Goal: Check status: Check status

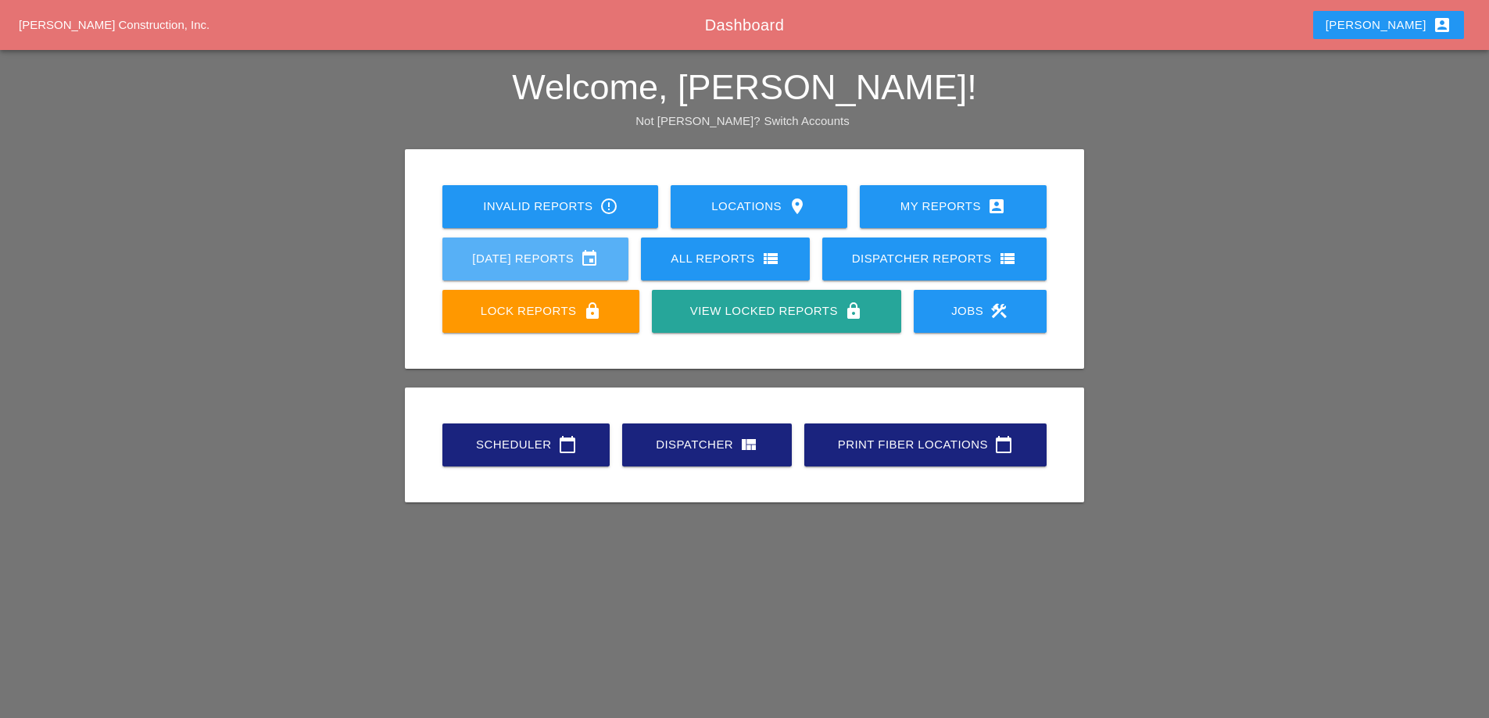
click at [549, 267] on div "[DATE] Reports event" at bounding box center [535, 258] width 136 height 19
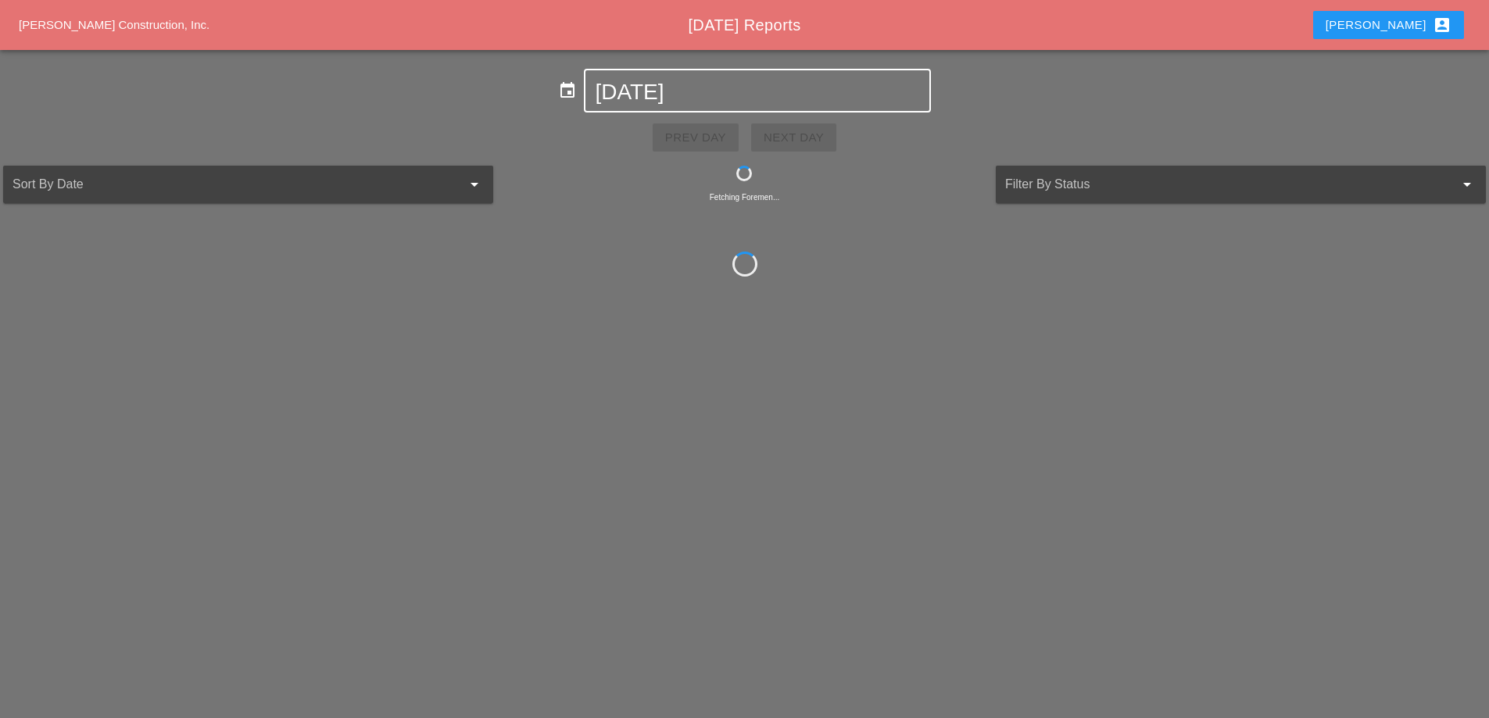
click at [698, 84] on input "[DATE]" at bounding box center [757, 92] width 324 height 25
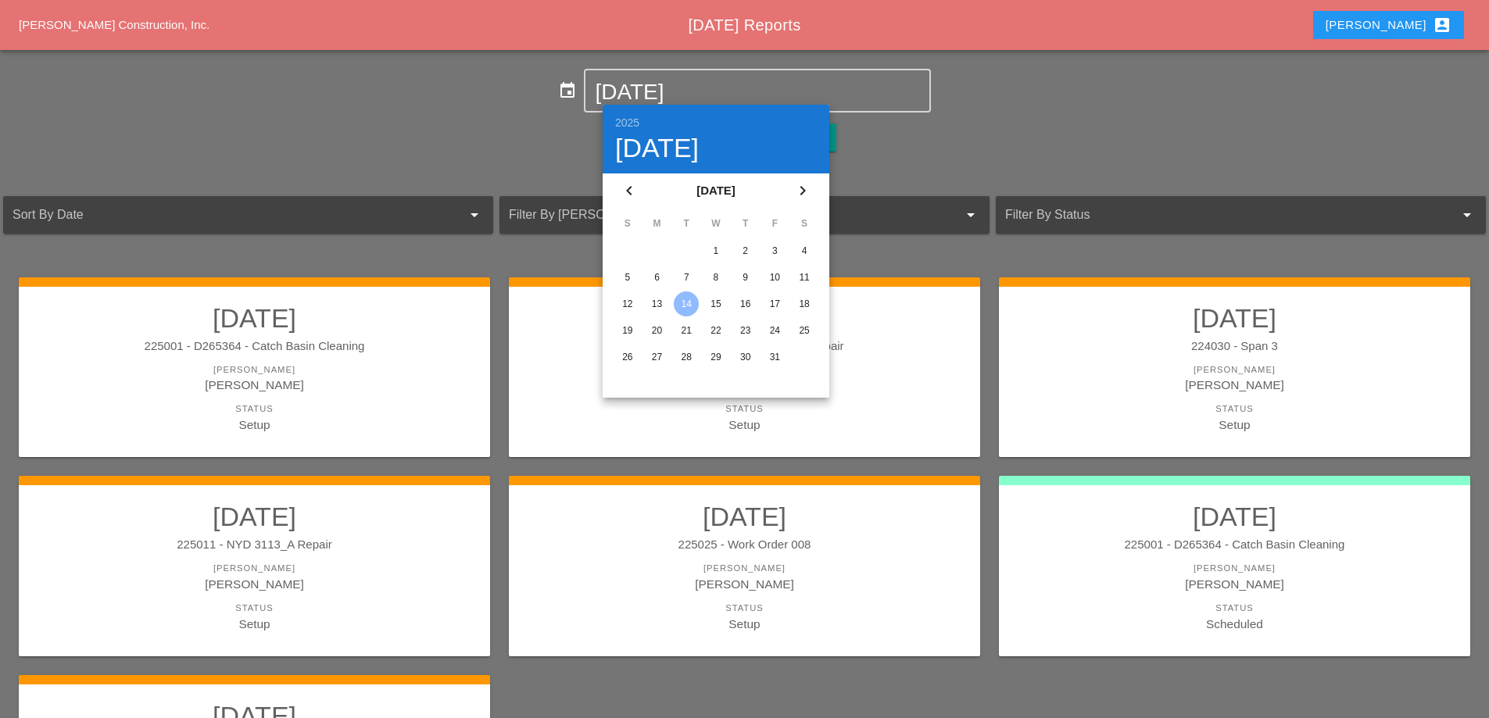
click at [793, 278] on div "11" at bounding box center [804, 277] width 25 height 25
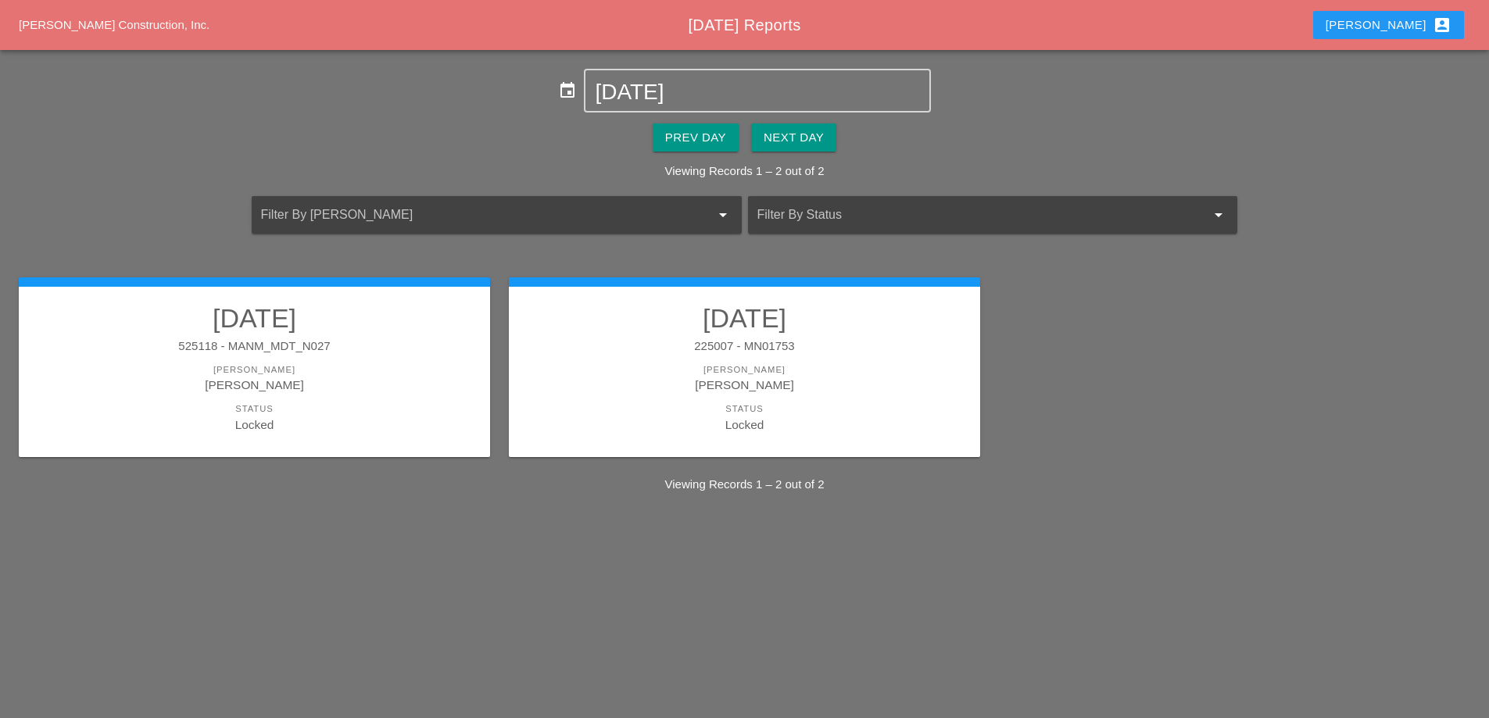
click at [621, 380] on div "[PERSON_NAME]" at bounding box center [744, 385] width 440 height 18
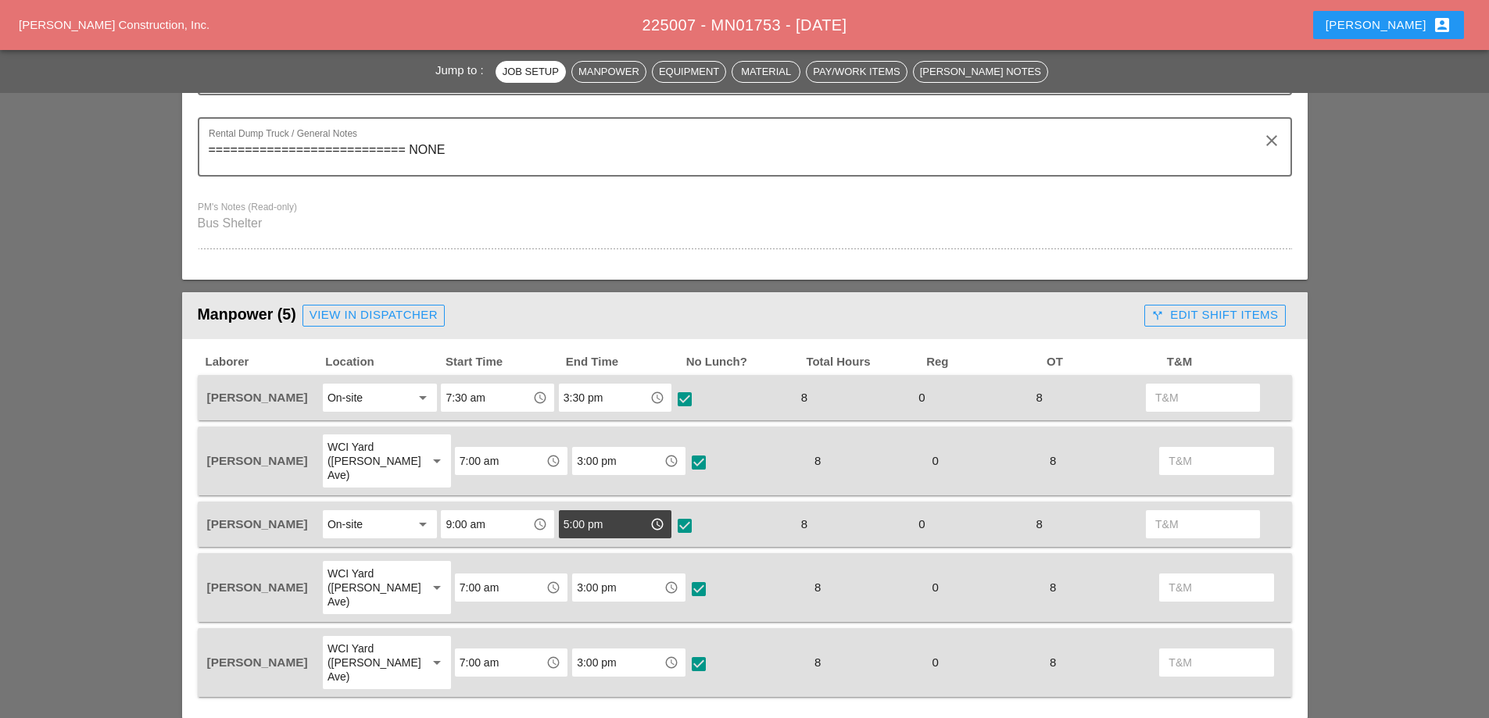
scroll to position [625, 0]
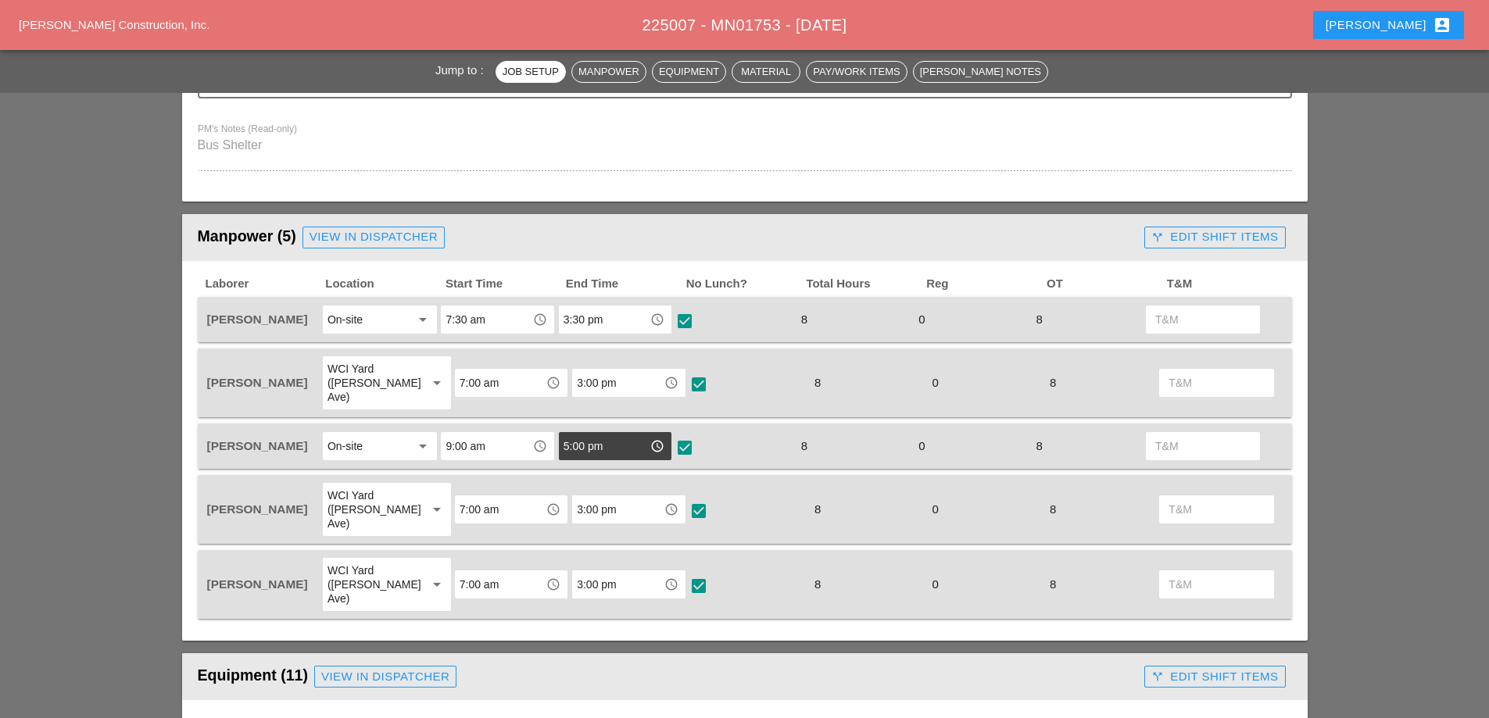
click at [1207, 239] on div "call_split Edit Shift Items" at bounding box center [1214, 237] width 127 height 18
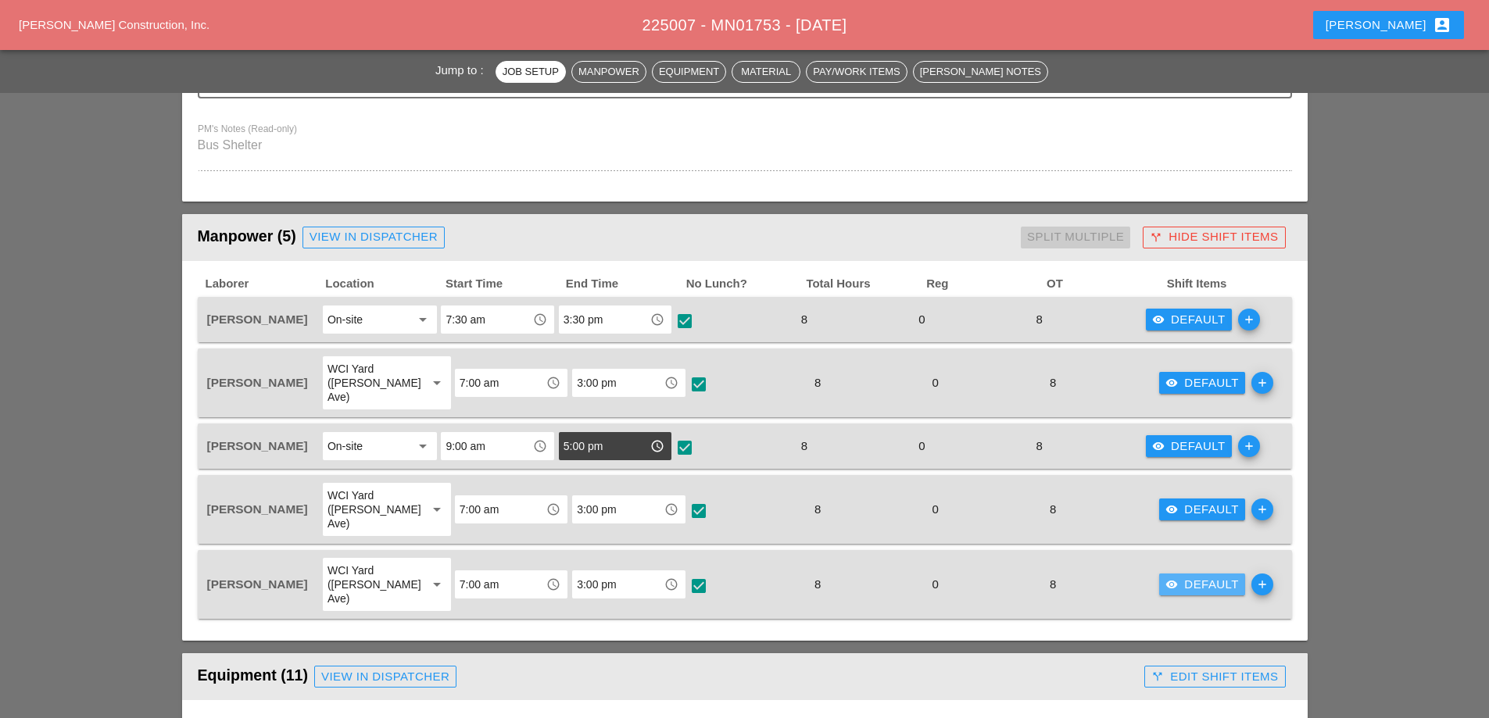
click at [1196, 576] on div "visibility Default" at bounding box center [1201, 585] width 73 height 18
